Goal: Information Seeking & Learning: Learn about a topic

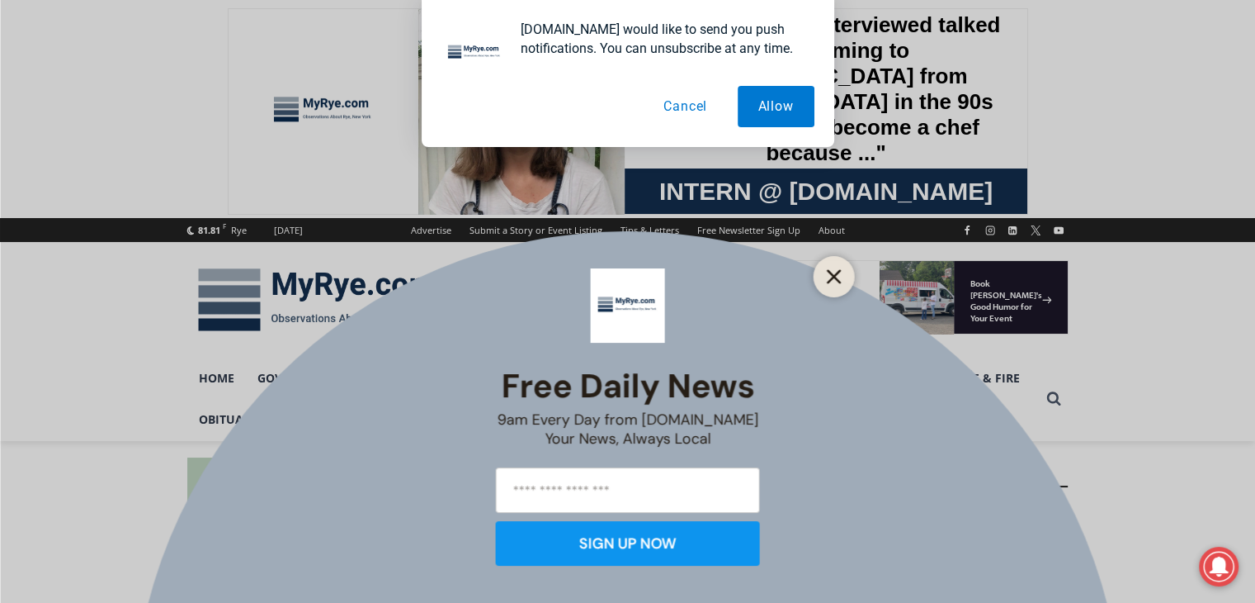
click at [829, 274] on icon "Close" at bounding box center [834, 276] width 15 height 15
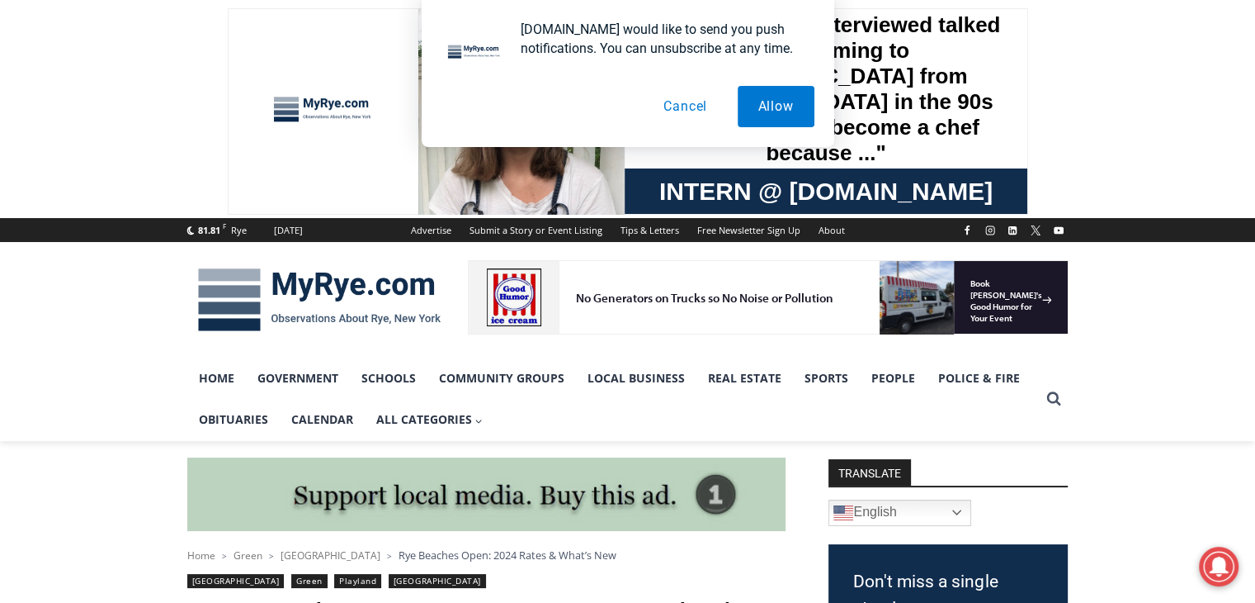
click at [778, 133] on div "[DOMAIN_NAME] would like to send you push notifications. You can unsubscribe at…" at bounding box center [628, 73] width 413 height 147
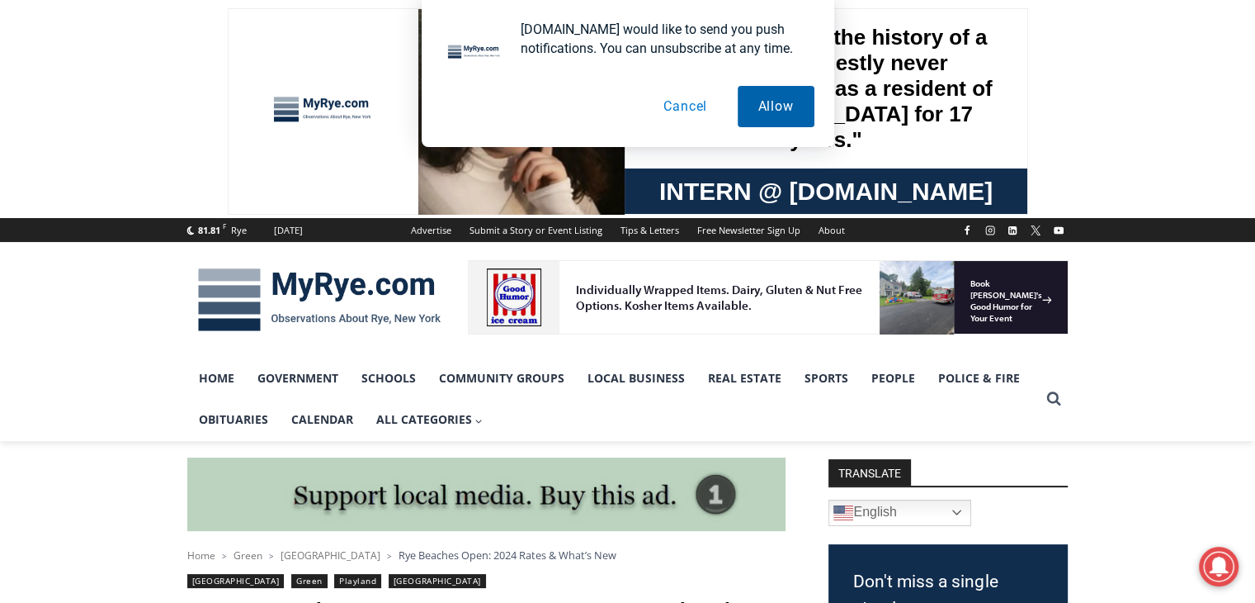
click at [761, 122] on button "Allow" at bounding box center [776, 106] width 77 height 41
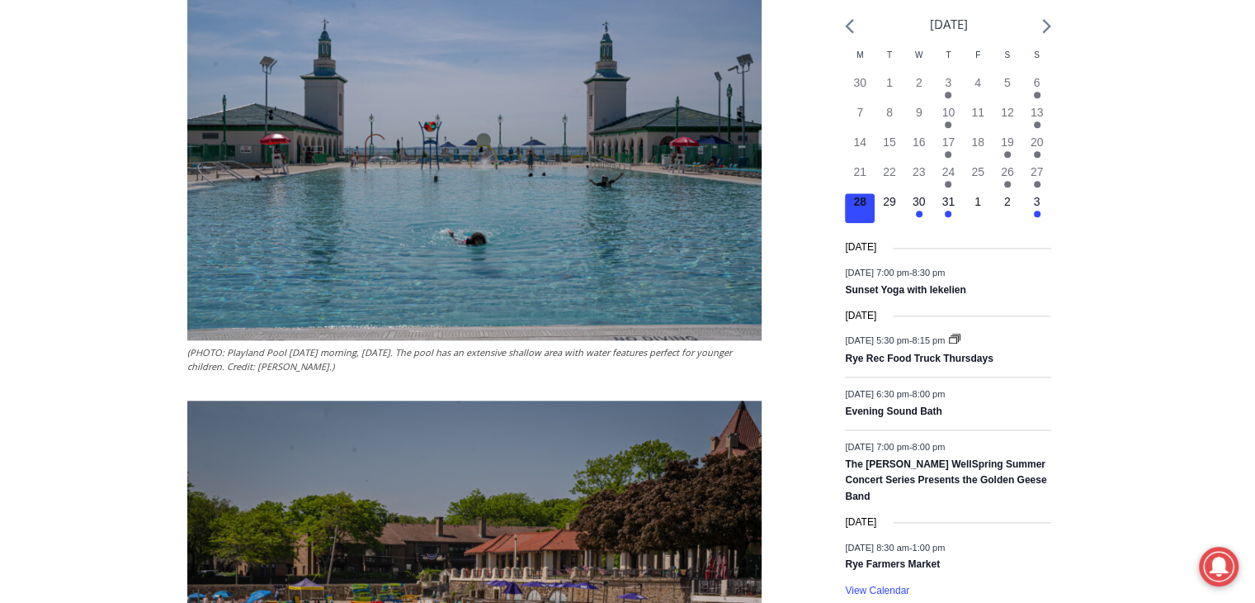
scroll to position [1903, 0]
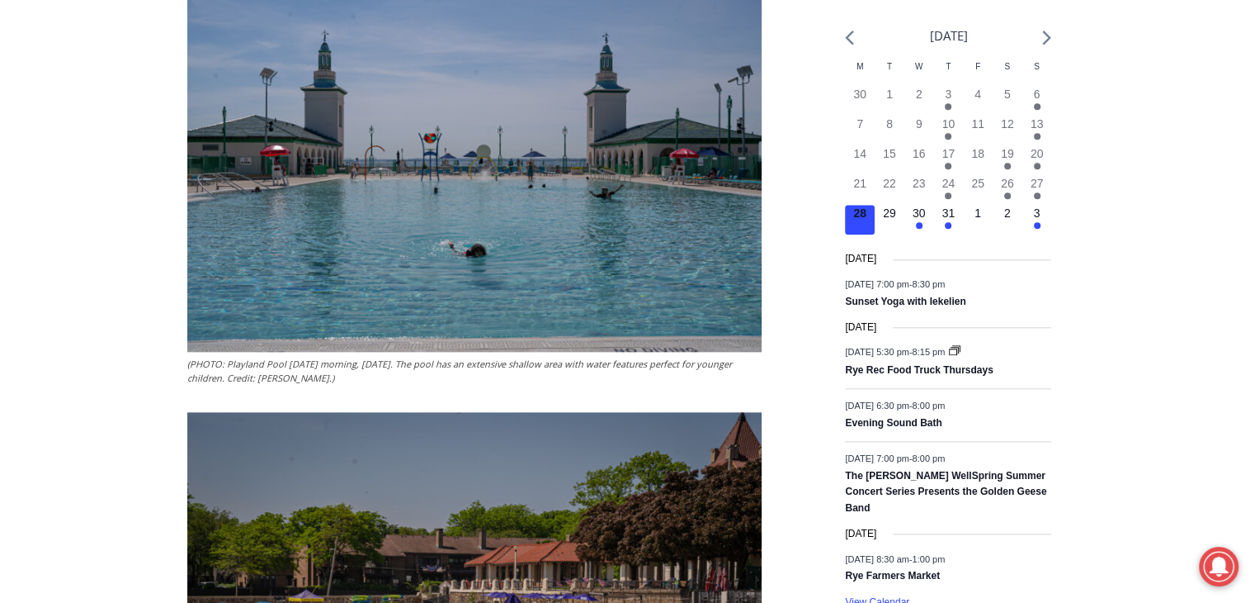
click at [541, 205] on img at bounding box center [474, 160] width 574 height 383
click at [1044, 36] on icon "Next month" at bounding box center [1046, 38] width 9 height 16
click at [1048, 37] on icon "Next month" at bounding box center [1047, 38] width 8 height 14
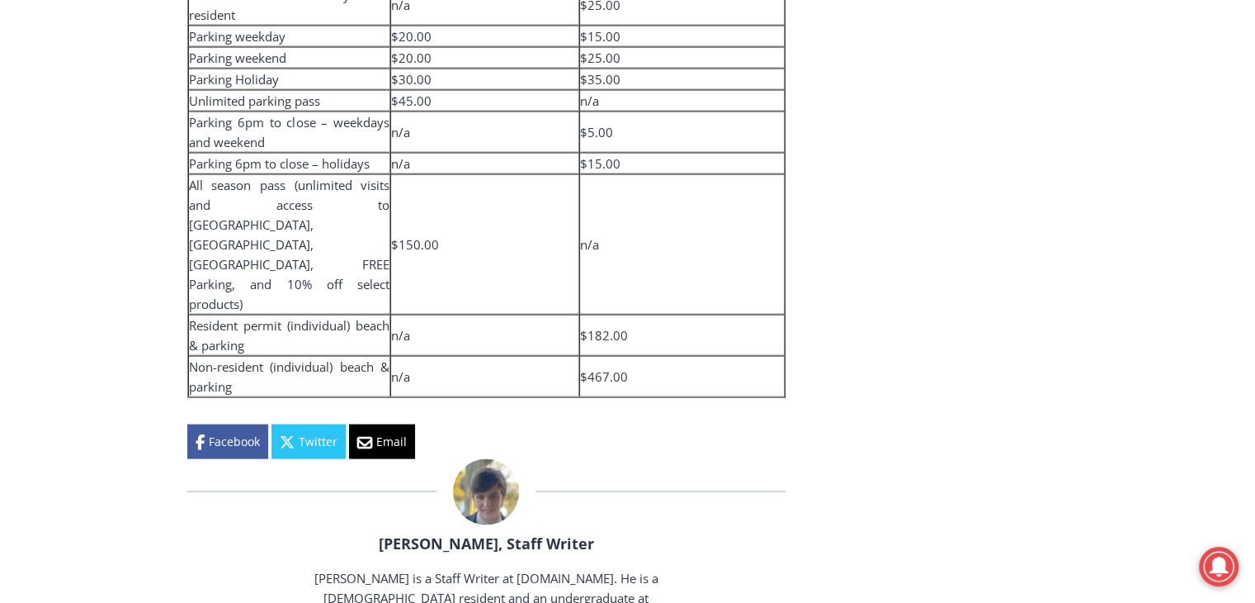
scroll to position [2818, 0]
